Goal: Task Accomplishment & Management: Manage account settings

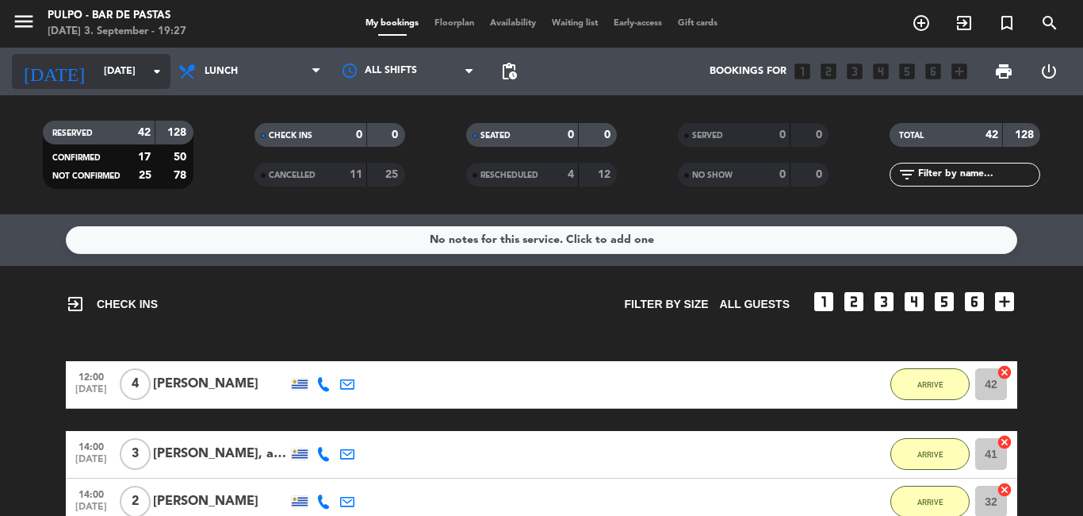
click at [96, 64] on input "[DATE]" at bounding box center [163, 71] width 134 height 27
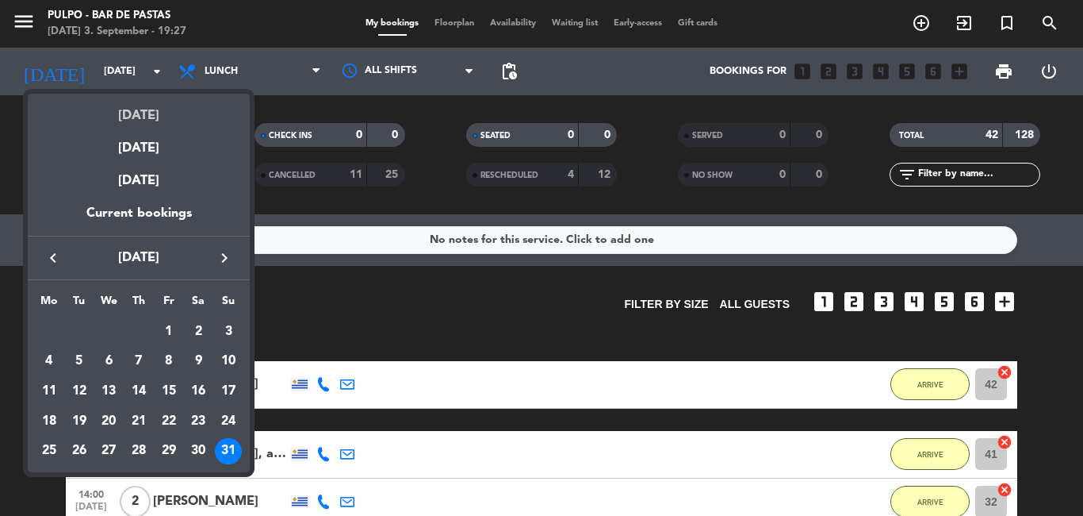
click at [145, 116] on div "[DATE]" at bounding box center [139, 110] width 222 height 33
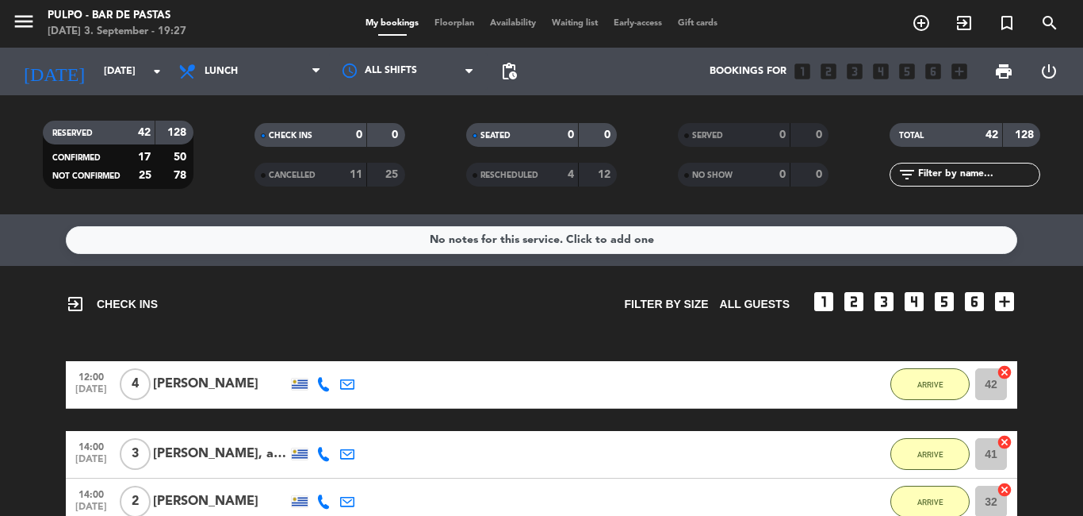
type input "[DATE]"
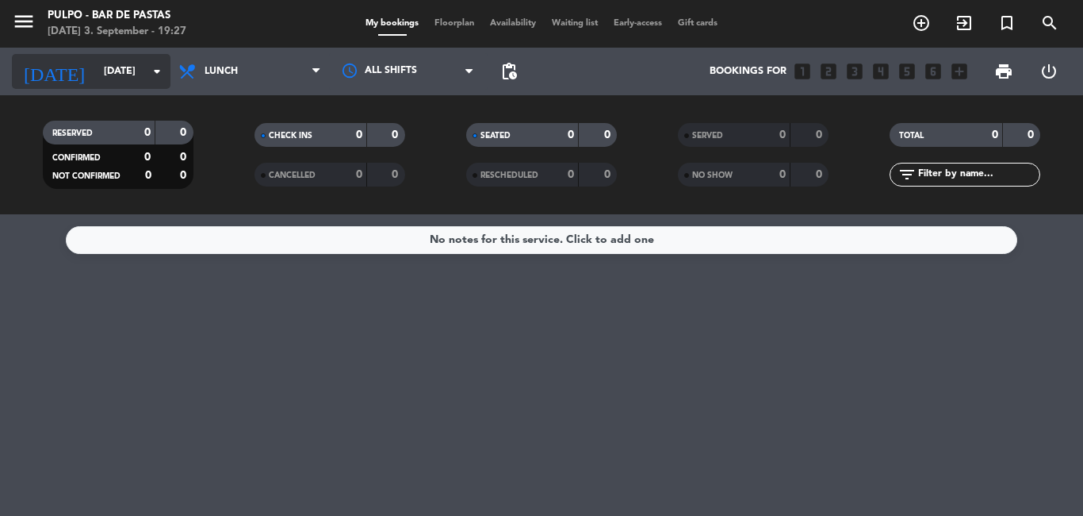
click at [138, 86] on div "[DATE] [DATE] arrow_drop_down" at bounding box center [91, 71] width 159 height 35
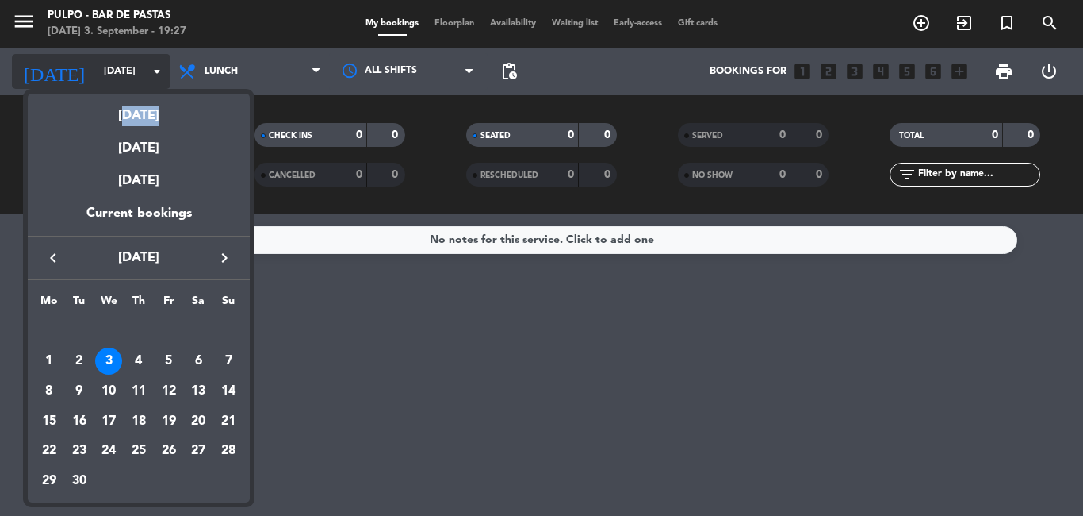
click at [138, 86] on div "next week this week previous week same week of previous year [DATE] [DATE] [DAT…" at bounding box center [139, 294] width 222 height 417
click at [190, 66] on div at bounding box center [541, 258] width 1083 height 516
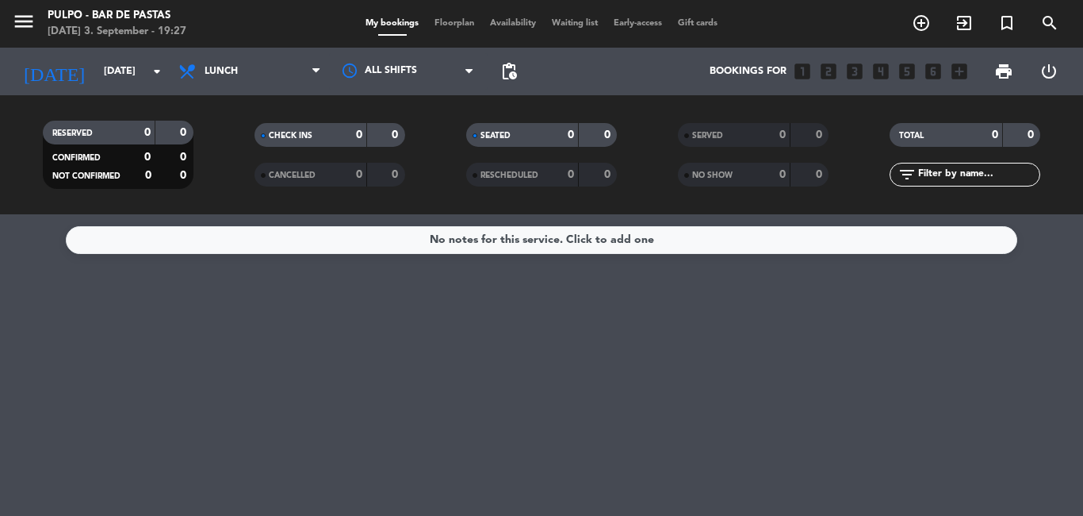
click at [190, 66] on icon at bounding box center [189, 71] width 23 height 19
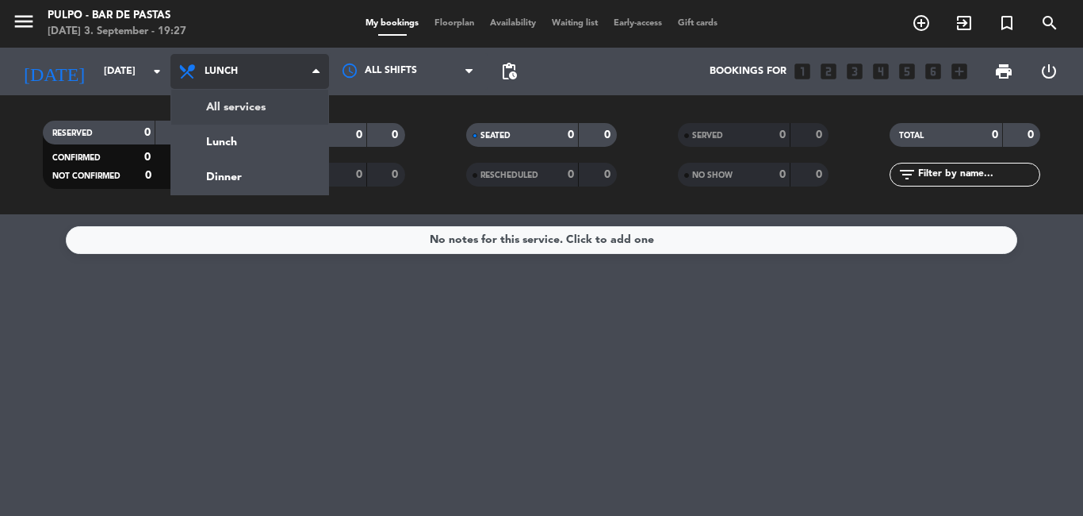
click at [198, 105] on div "menu Pulpo - Bar de Pastas [DATE] 3. September - 19:27 My bookings Floorplan Av…" at bounding box center [541, 107] width 1083 height 214
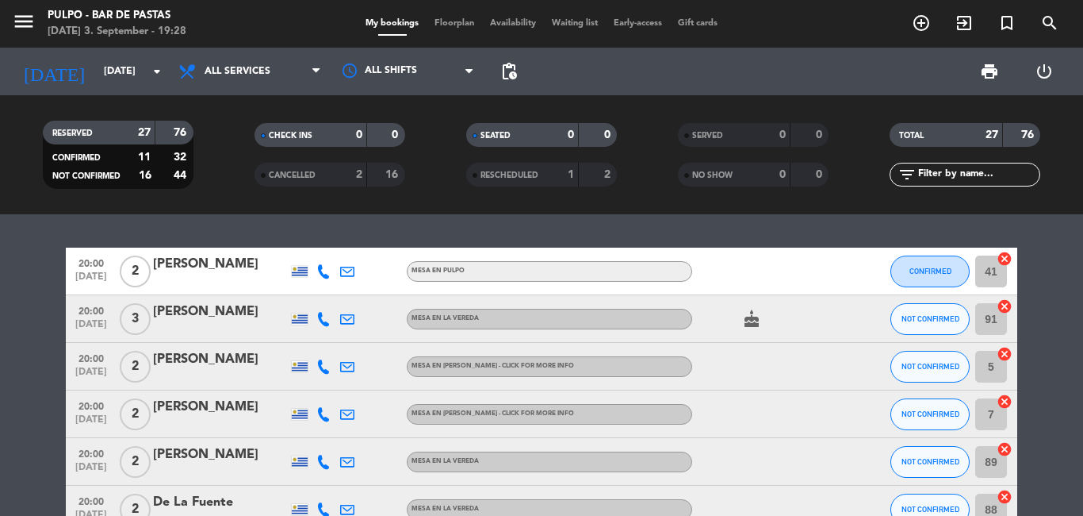
click at [743, 315] on icon "cake" at bounding box center [751, 318] width 19 height 19
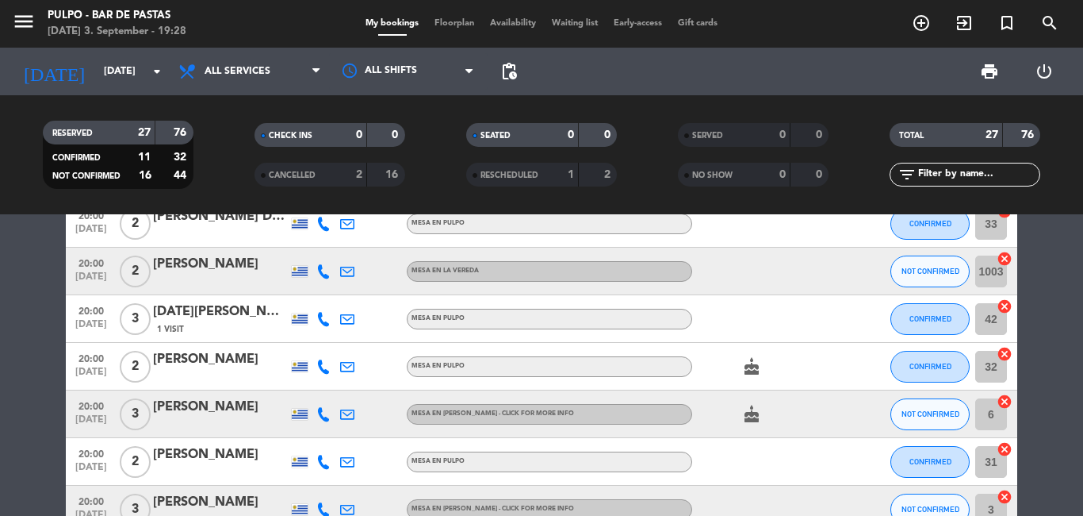
scroll to position [555, 0]
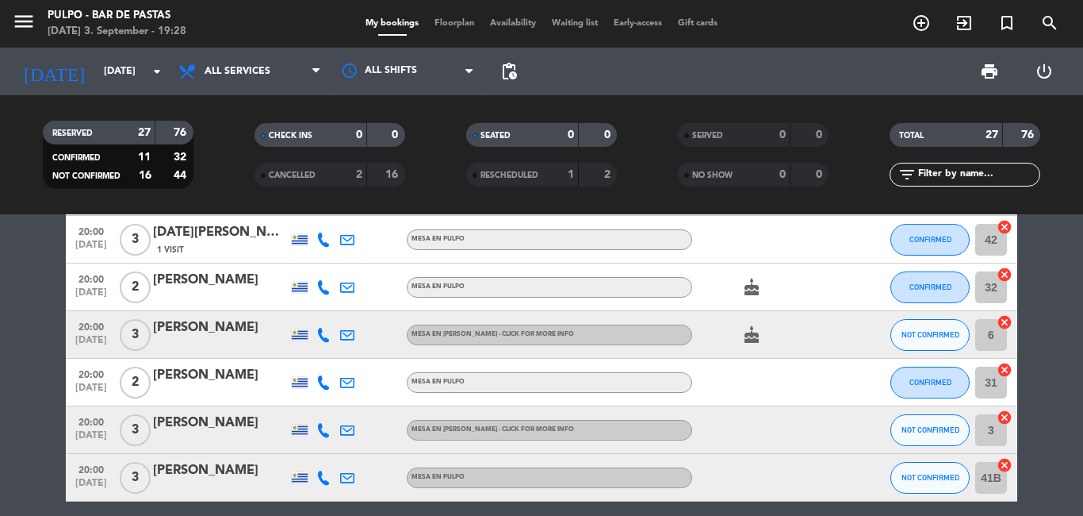
click at [742, 281] on icon "cake" at bounding box center [751, 287] width 19 height 19
click at [749, 342] on icon "cake" at bounding box center [751, 334] width 19 height 19
click at [793, 301] on div "cake" at bounding box center [763, 286] width 143 height 47
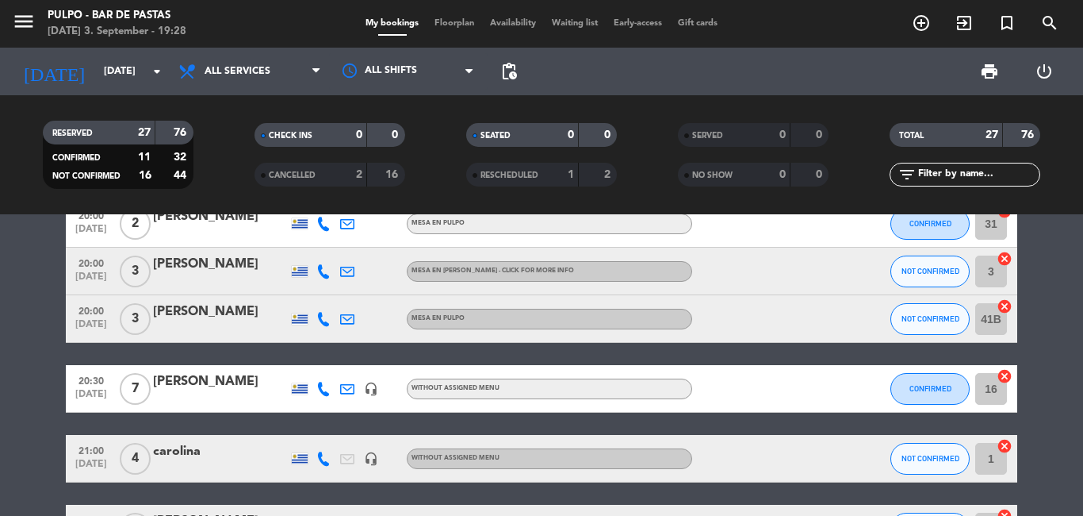
scroll to position [793, 0]
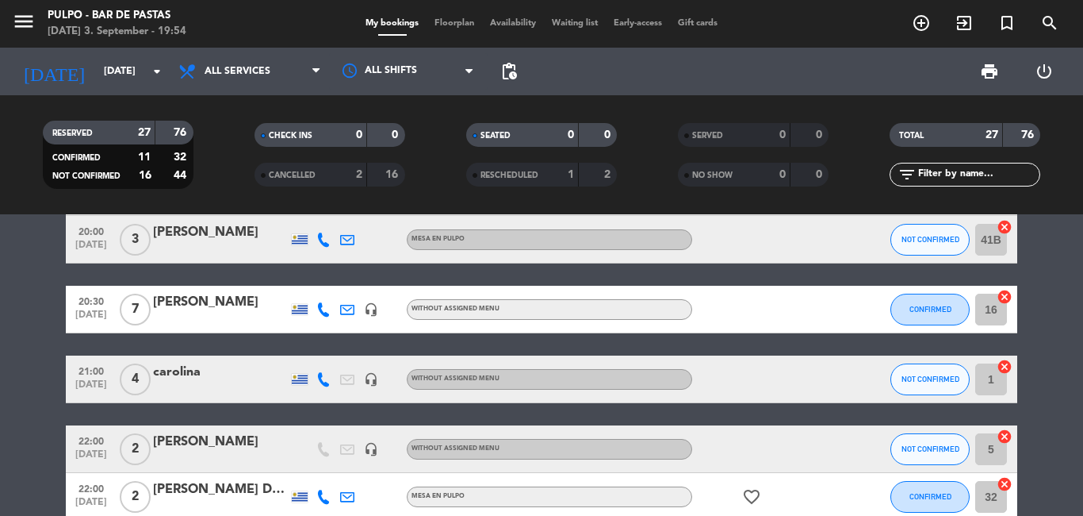
drag, startPoint x: 168, startPoint y: 502, endPoint x: 595, endPoint y: 118, distance: 574.0
click at [644, 196] on div "menu Pulpo - Bar de Pastas [DATE] 3. September - 19:54 My bookings Floorplan Av…" at bounding box center [541, 107] width 1083 height 214
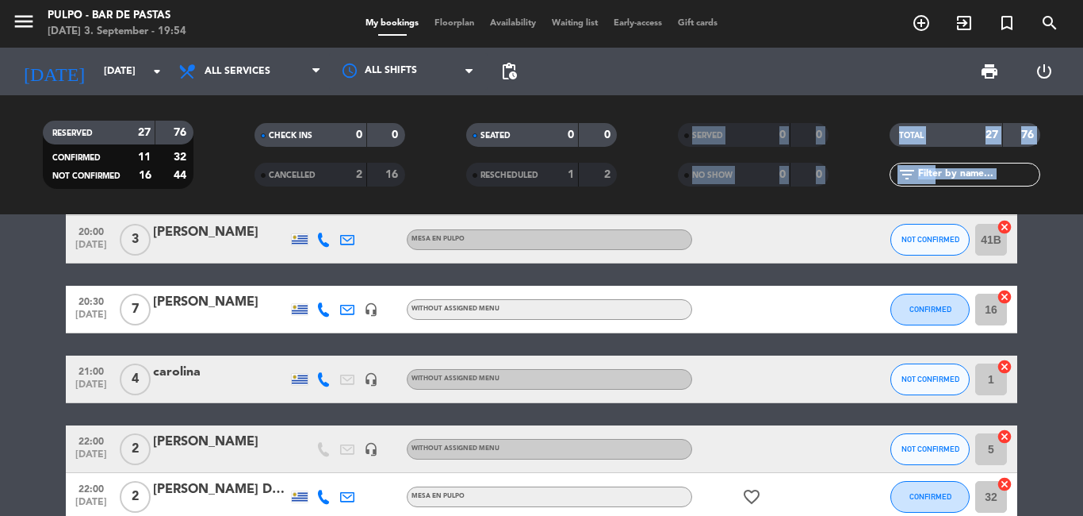
drag, startPoint x: 595, startPoint y: 118, endPoint x: 1028, endPoint y: 203, distance: 441.3
click at [834, 317] on ng-component "menu Pulpo - Bar de Pastas [DATE] 3. September - 19:54 My bookings Floorplan Av…" at bounding box center [541, 258] width 1083 height 516
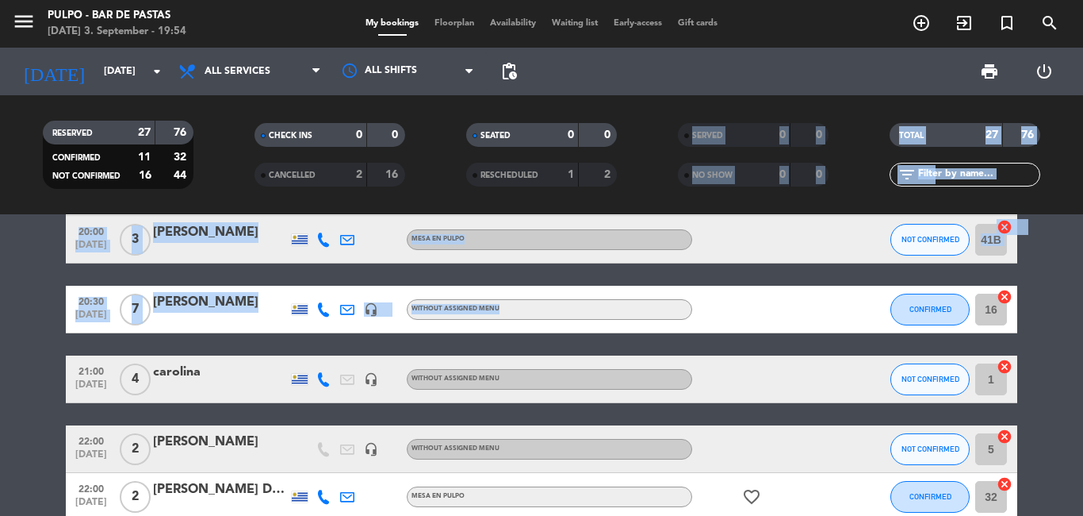
click at [1079, 116] on div "RESERVED 27 76 CONFIRMED 11 32 NOT CONFIRMED 16 44 CHECK INS 0 0 CANCELLED 2 16…" at bounding box center [541, 154] width 1083 height 87
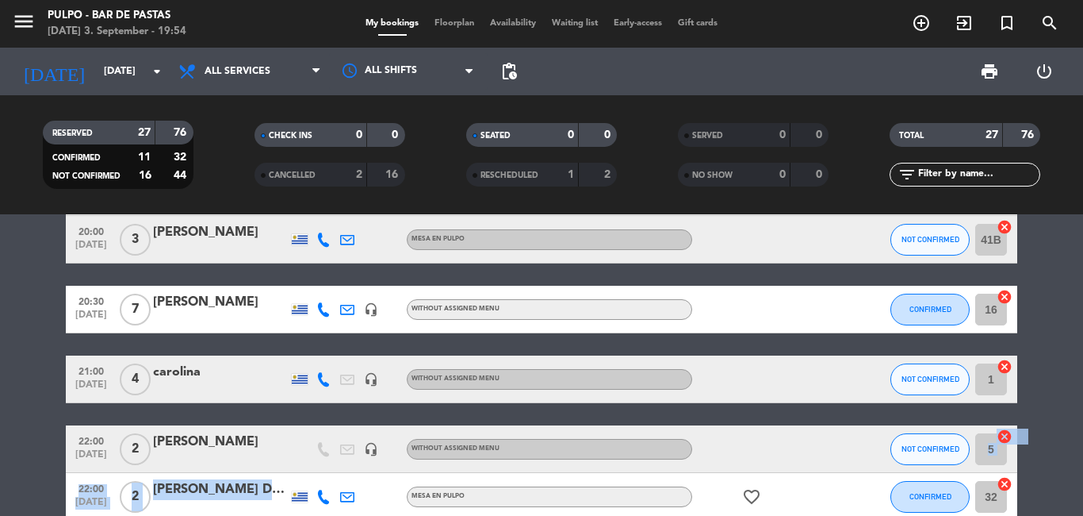
drag, startPoint x: 366, startPoint y: 504, endPoint x: 397, endPoint y: 403, distance: 105.9
click at [398, 462] on div "20:00 [DATE] 2 [PERSON_NAME] MESA EN PULPO CONFIRMED 41 cancel 20:00 [DATE] 3 […" at bounding box center [542, 129] width 952 height 1351
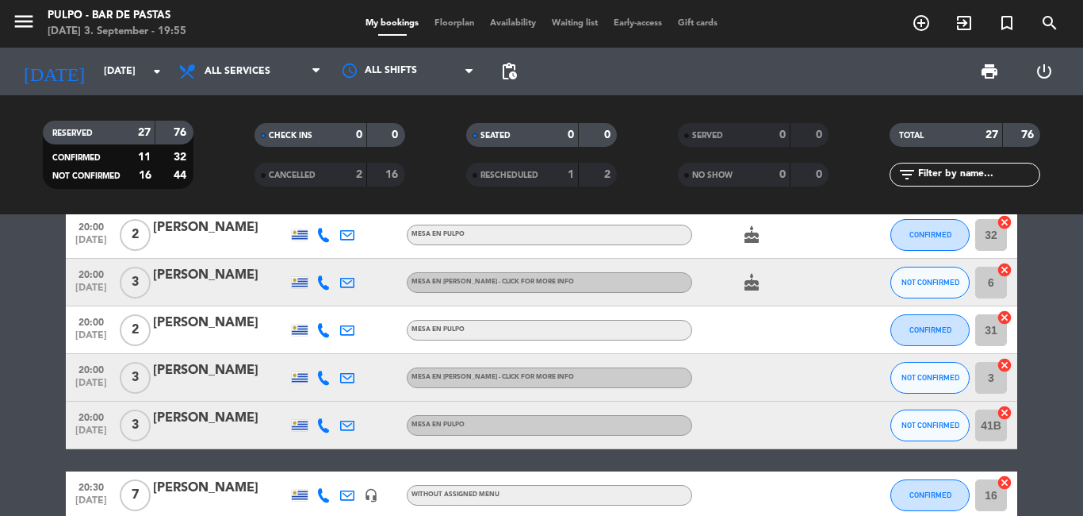
scroll to position [528, 0]
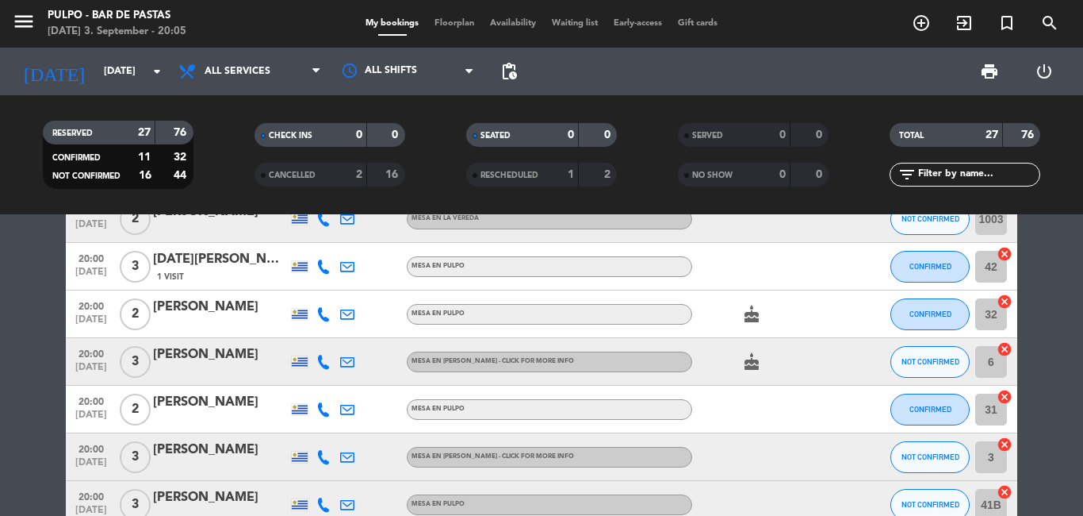
click at [804, 271] on div at bounding box center [763, 266] width 143 height 47
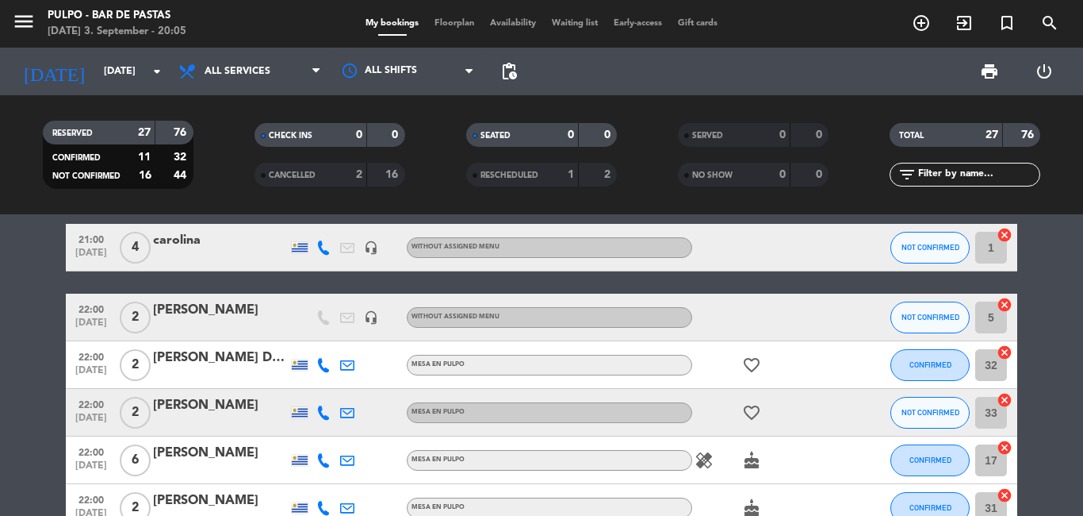
scroll to position [845, 0]
